Goal: Navigation & Orientation: Find specific page/section

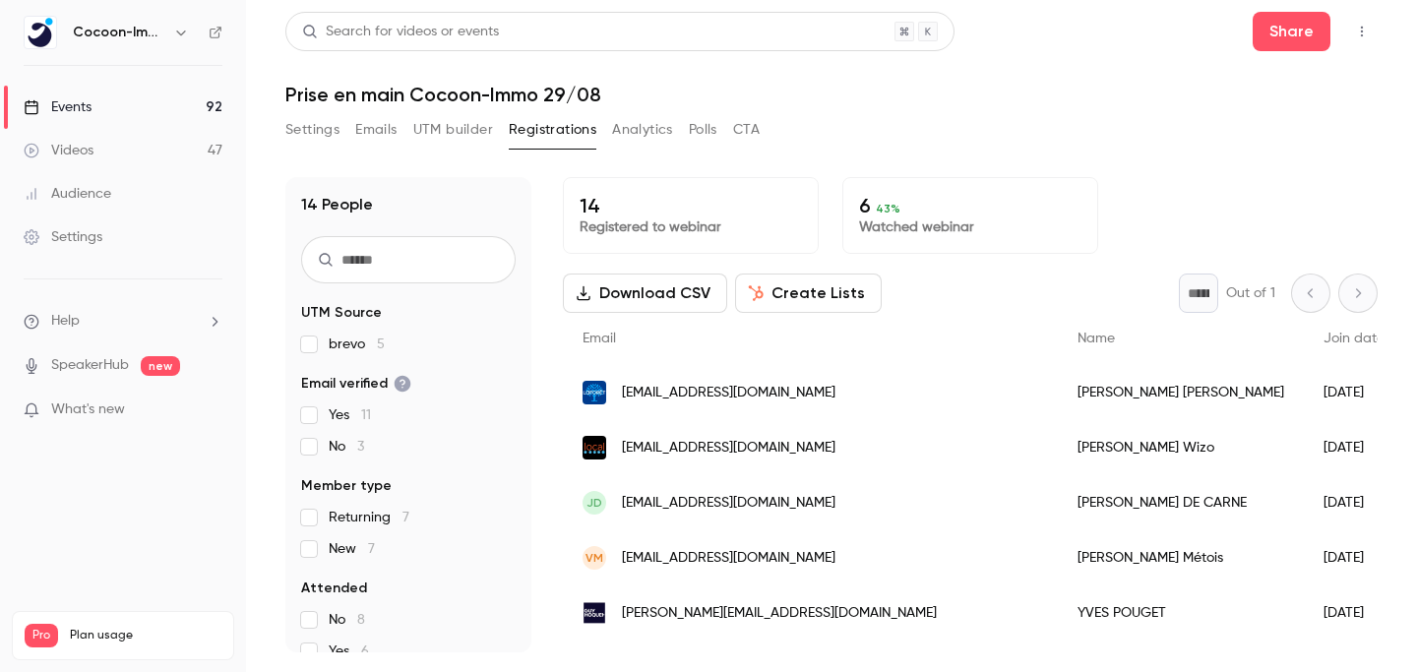
scroll to position [484, 0]
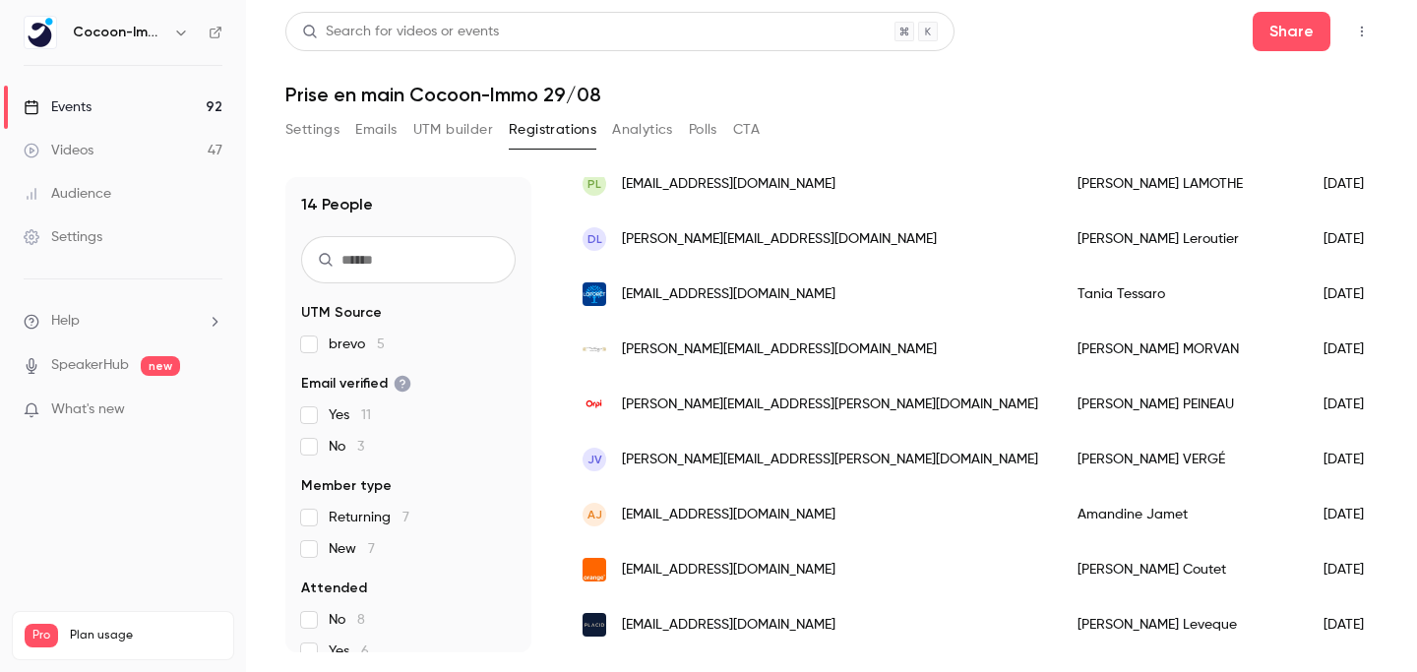
click at [189, 104] on link "Events 92" at bounding box center [123, 107] width 246 height 43
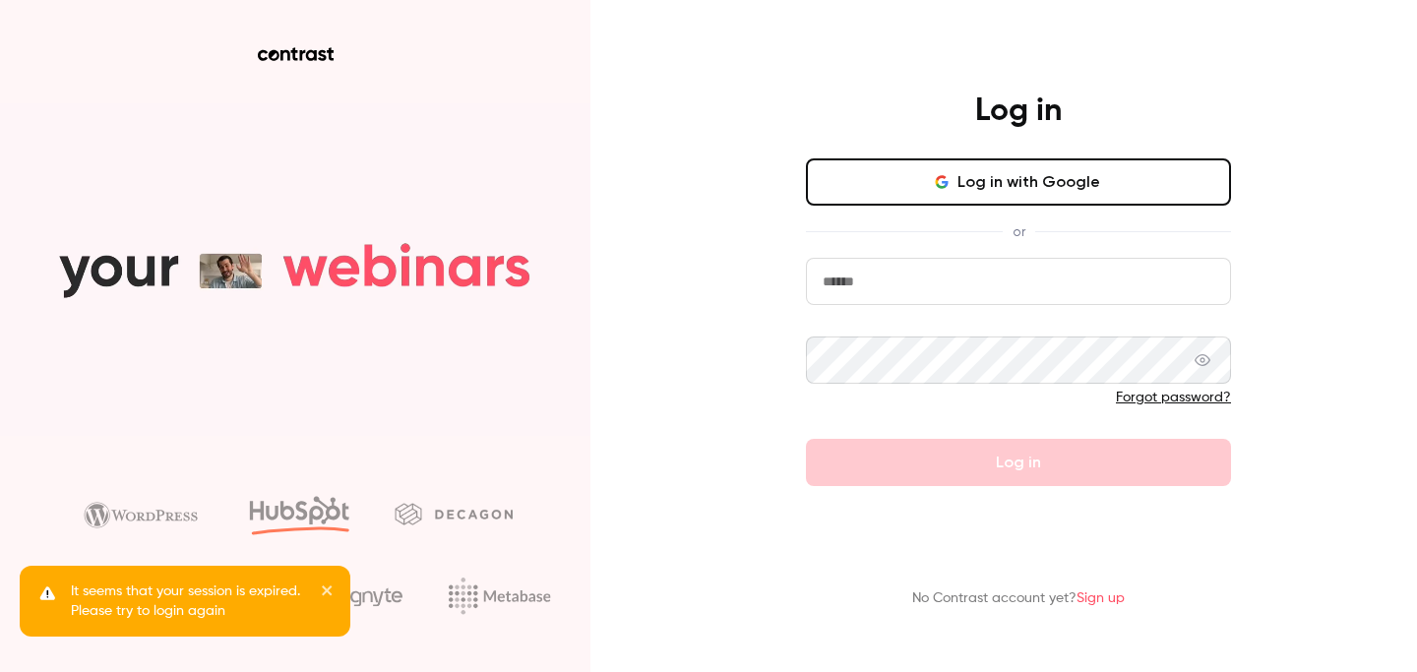
click at [862, 193] on button "Log in with Google" at bounding box center [1018, 181] width 425 height 47
